Goal: Task Accomplishment & Management: Manage account settings

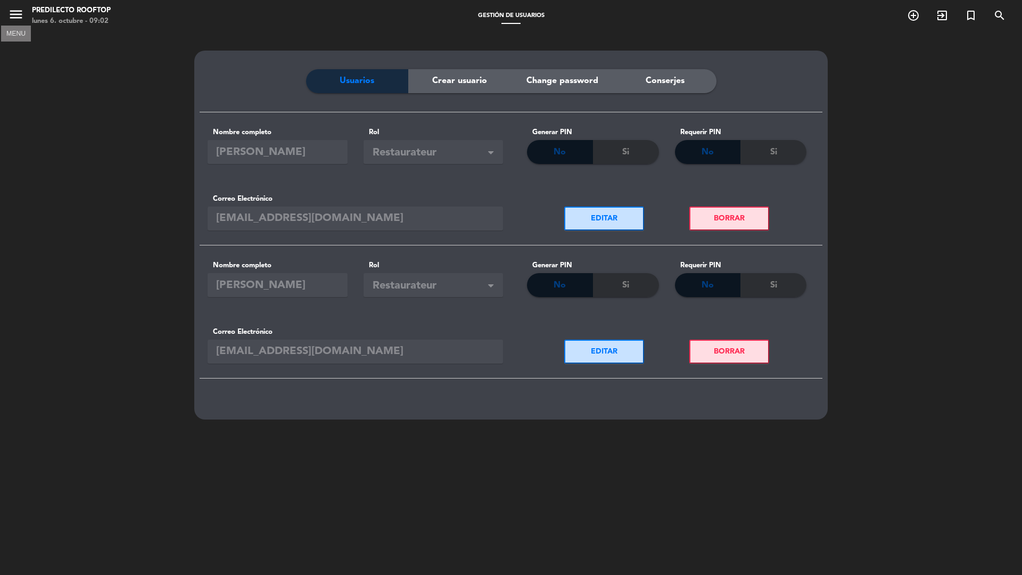
click at [19, 12] on icon "menu" at bounding box center [16, 14] width 16 height 16
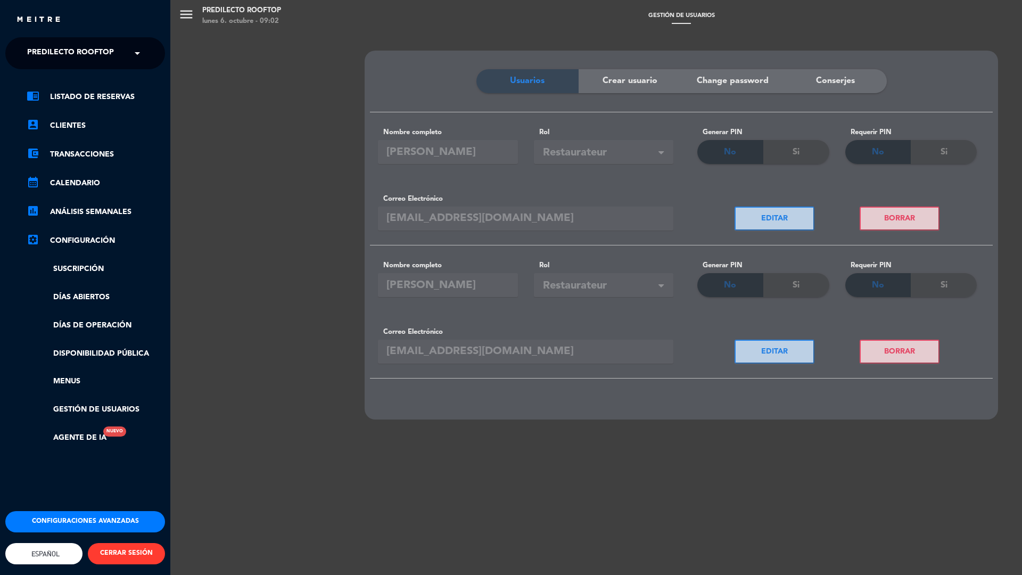
click at [86, 511] on button "Configuraciones avanzadas" at bounding box center [85, 521] width 160 height 21
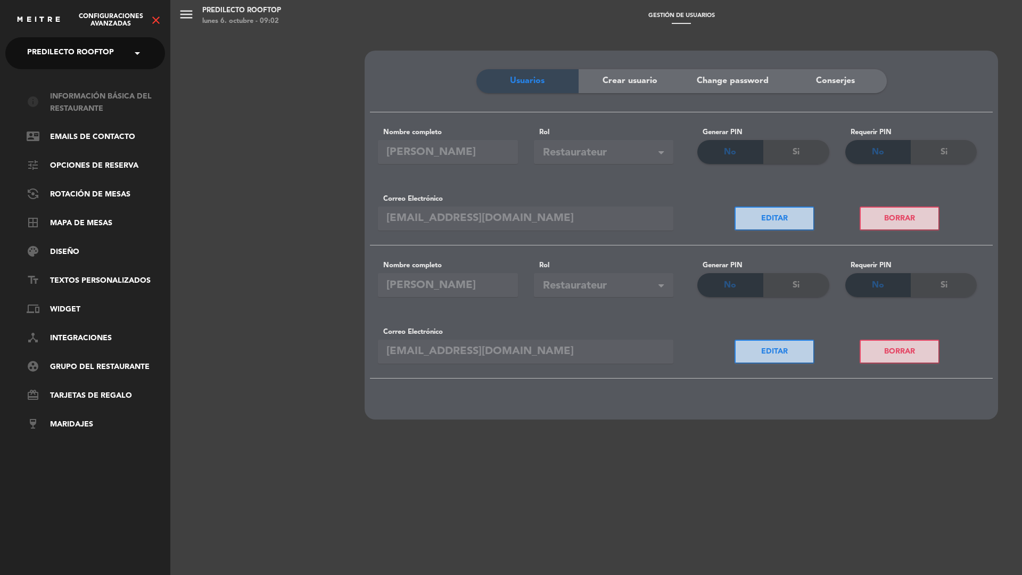
click at [89, 102] on link "info Información básica del restaurante" at bounding box center [96, 102] width 138 height 24
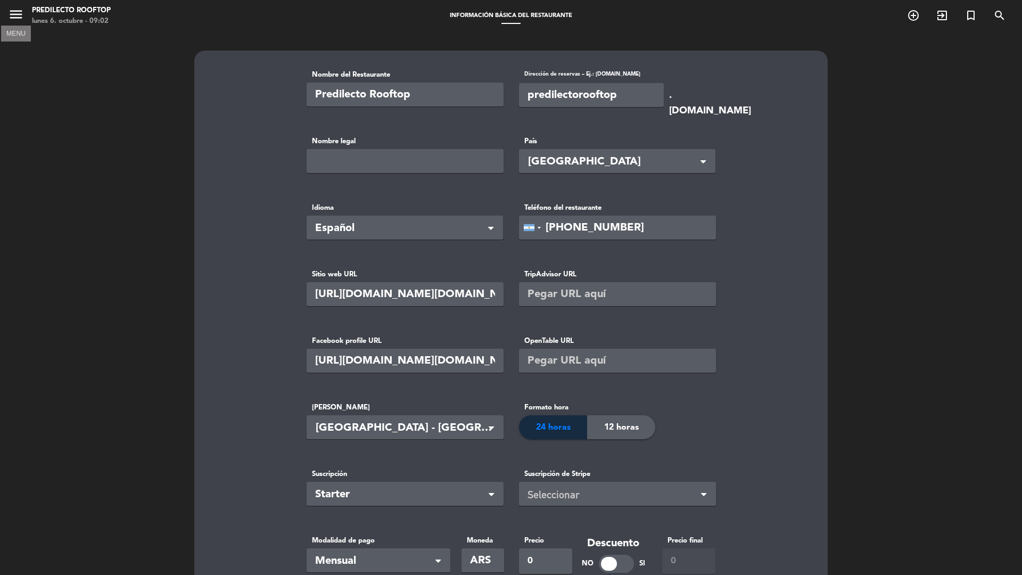
click at [14, 12] on icon "menu" at bounding box center [16, 14] width 16 height 16
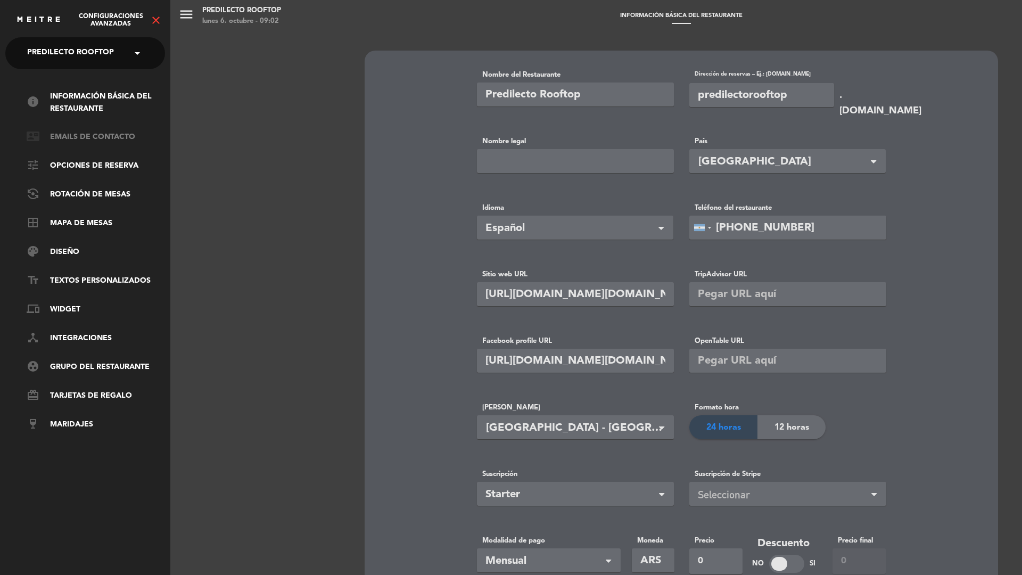
click at [90, 138] on link "contact_mail Emails de Contacto" at bounding box center [96, 137] width 138 height 13
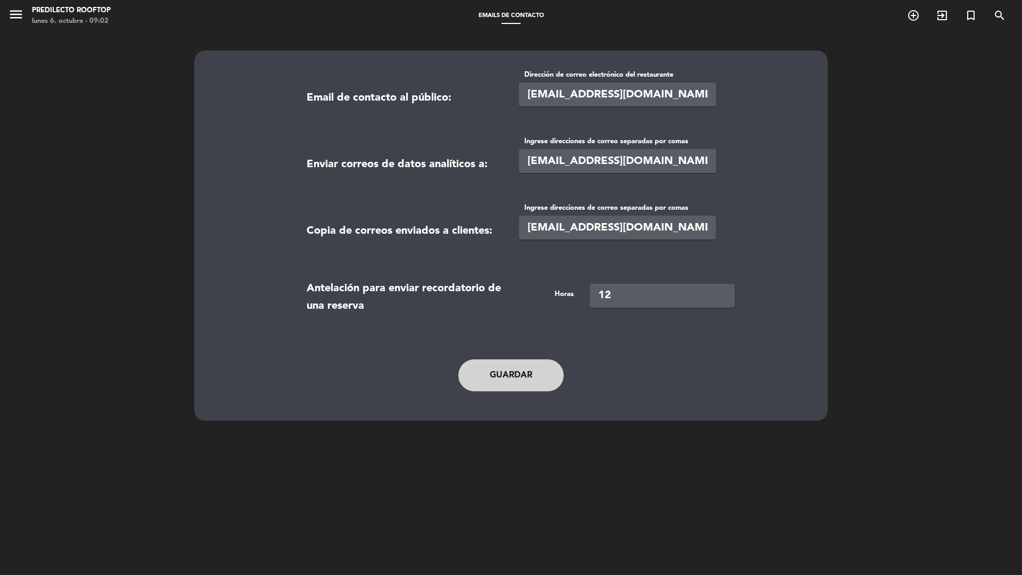
click at [589, 100] on input "[EMAIL_ADDRESS][DOMAIN_NAME]" at bounding box center [617, 95] width 197 height 24
click at [16, 10] on icon "menu" at bounding box center [16, 14] width 16 height 16
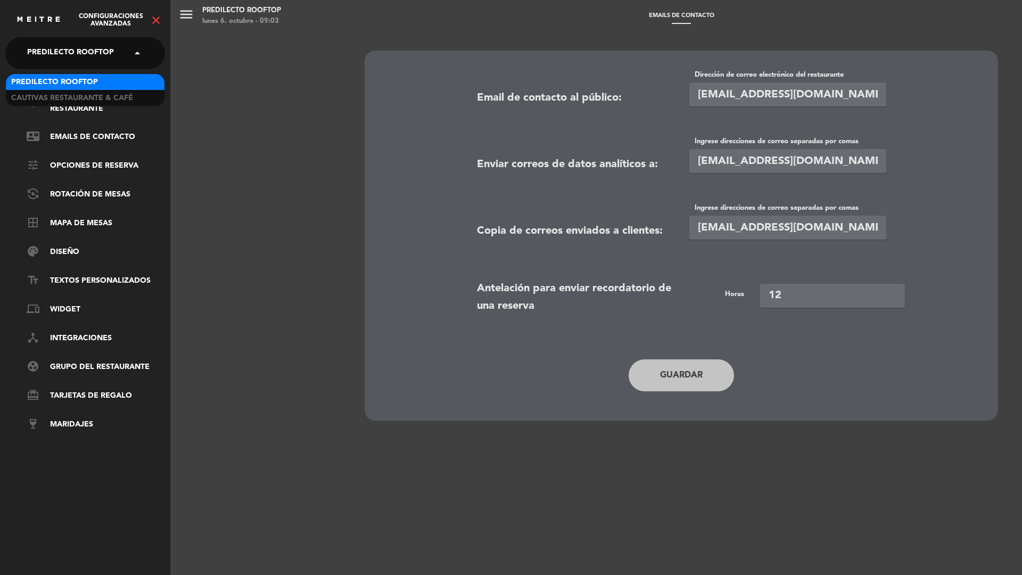
click at [95, 57] on span "Predilecto Rooftop" at bounding box center [70, 53] width 87 height 22
click at [100, 97] on span "Cautivas Restaurante & Café" at bounding box center [72, 98] width 122 height 12
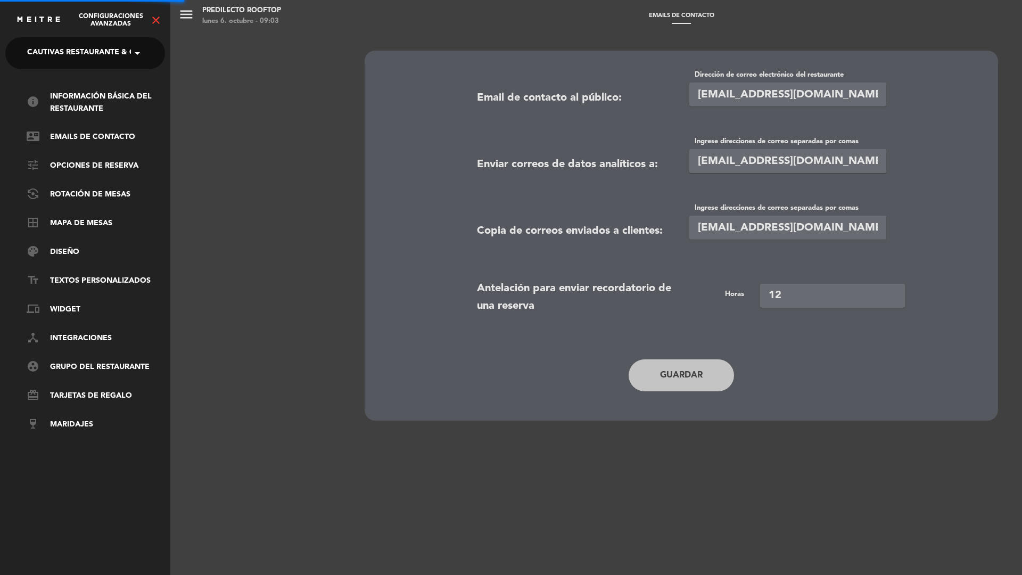
type input "[EMAIL_ADDRESS][DOMAIN_NAME]"
type input "[EMAIL_ADDRESS][DOMAIN_NAME],[EMAIL_ADDRESS][DOMAIN_NAME]"
type input "24"
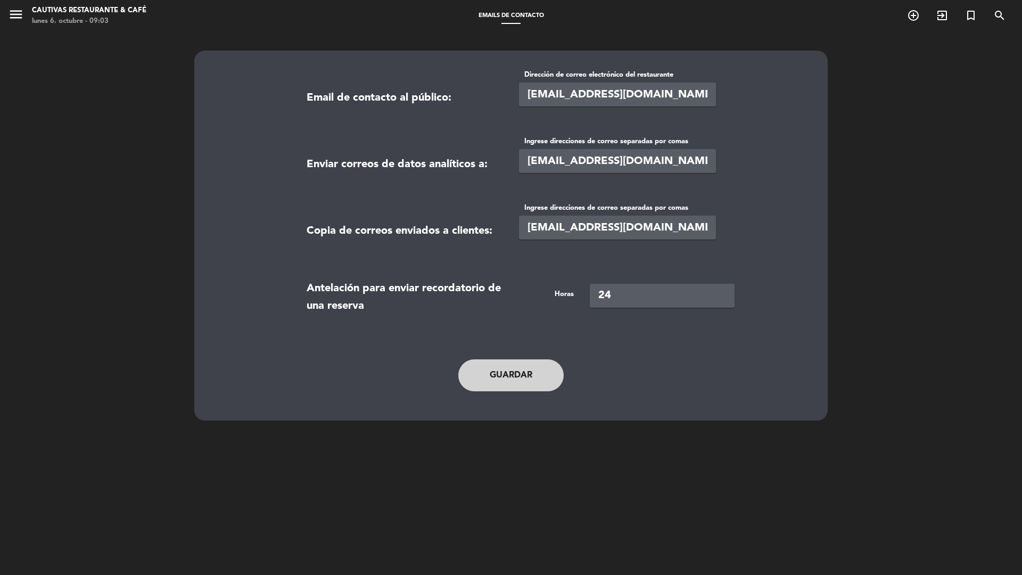
click at [620, 95] on input "[EMAIL_ADDRESS][DOMAIN_NAME]" at bounding box center [617, 95] width 197 height 24
click at [640, 159] on input "[EMAIL_ADDRESS][DOMAIN_NAME],[EMAIL_ADDRESS][DOMAIN_NAME]" at bounding box center [617, 161] width 197 height 24
click at [17, 14] on icon "menu" at bounding box center [16, 14] width 16 height 16
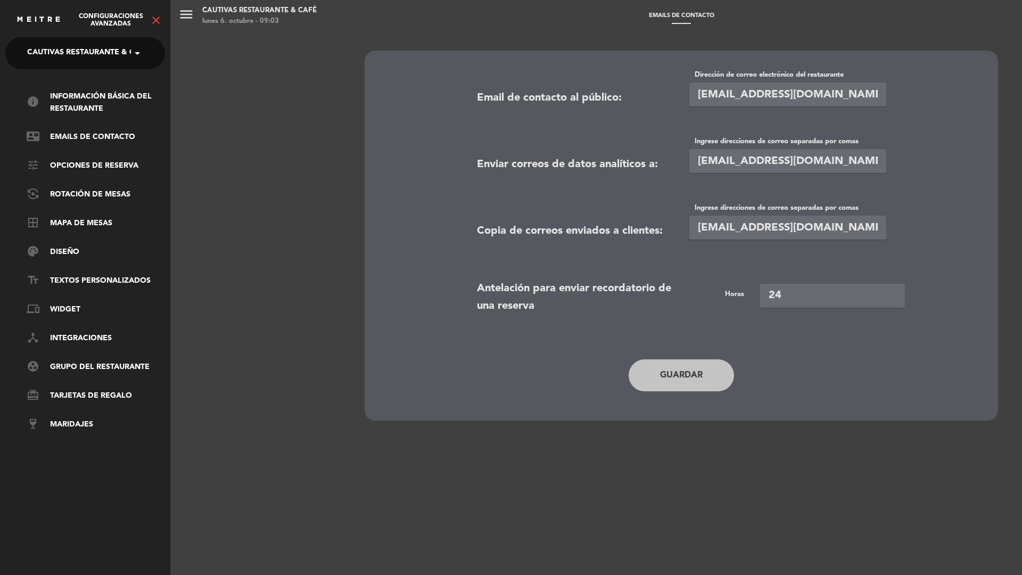
click at [149, 20] on span "Configuraciones avanzadas" at bounding box center [111, 20] width 78 height 15
click at [153, 19] on icon "close" at bounding box center [156, 20] width 13 height 13
